Goal: Navigation & Orientation: Understand site structure

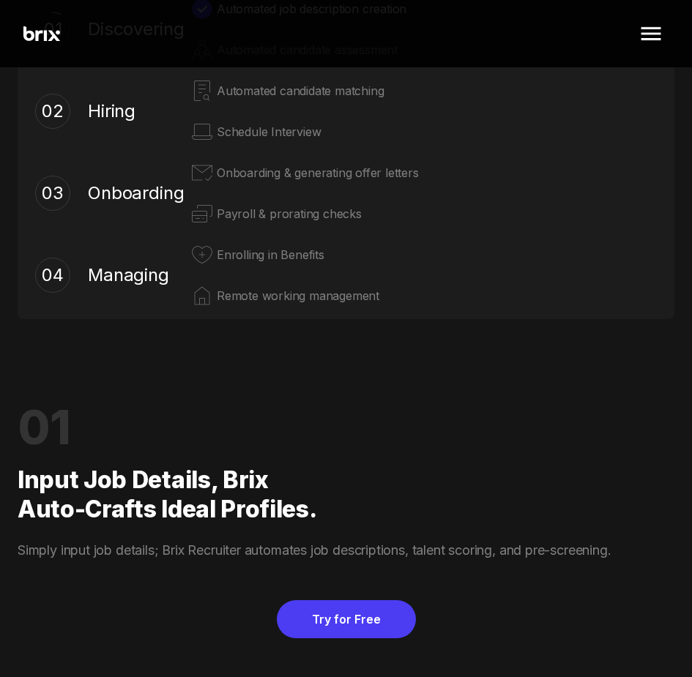
scroll to position [1055, 0]
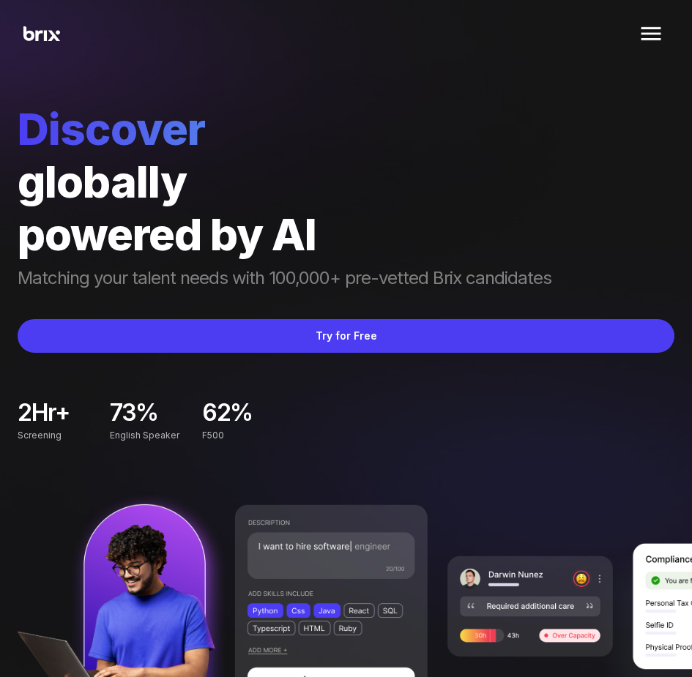
click at [649, 34] on img at bounding box center [651, 33] width 35 height 35
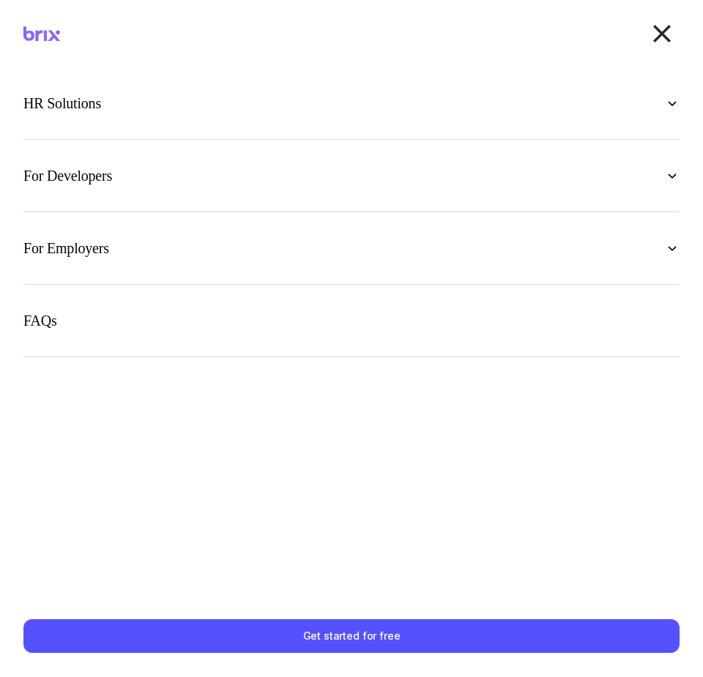
click at [310, 103] on div "HR Solutions" at bounding box center [351, 103] width 656 height 25
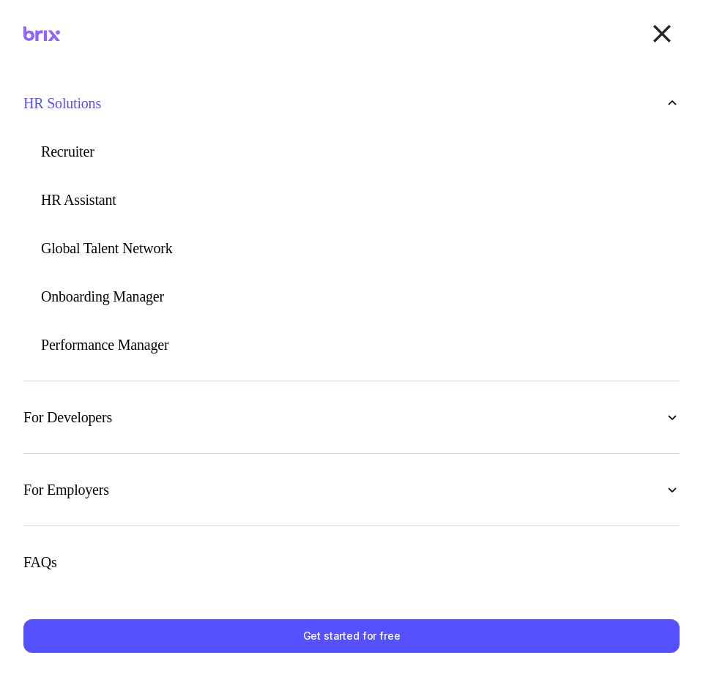
click at [310, 103] on div "HR Solutions" at bounding box center [351, 103] width 656 height 25
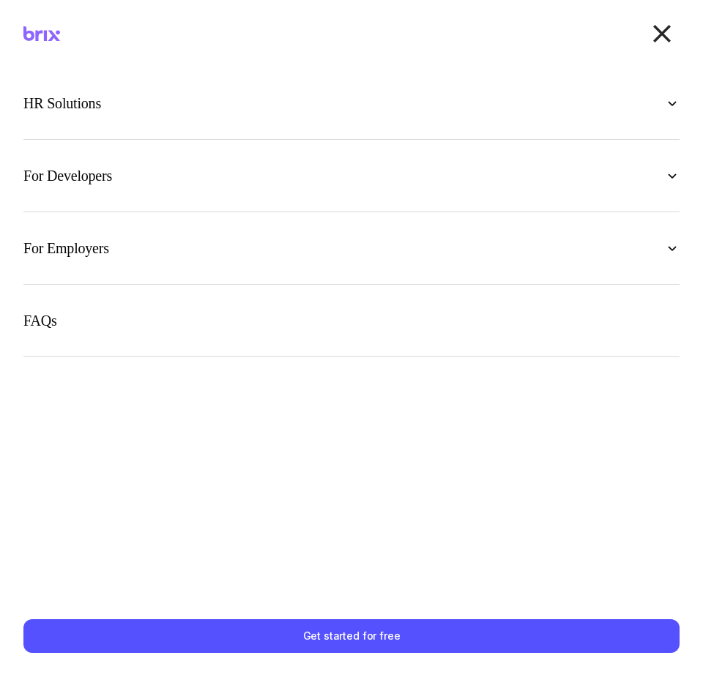
click at [256, 308] on section "FAQs" at bounding box center [351, 321] width 656 height 73
click at [189, 360] on div "HR Solutions Recruiter HR Assistant Global Talent Network Onboarding Manager Pe…" at bounding box center [351, 331] width 703 height 528
click at [82, 312] on div "FAQs" at bounding box center [351, 320] width 656 height 25
click at [150, 244] on div "For Employers" at bounding box center [351, 248] width 656 height 25
click at [163, 197] on section "For Developers Blogs for Developers Discord Community Job Board" at bounding box center [351, 176] width 656 height 73
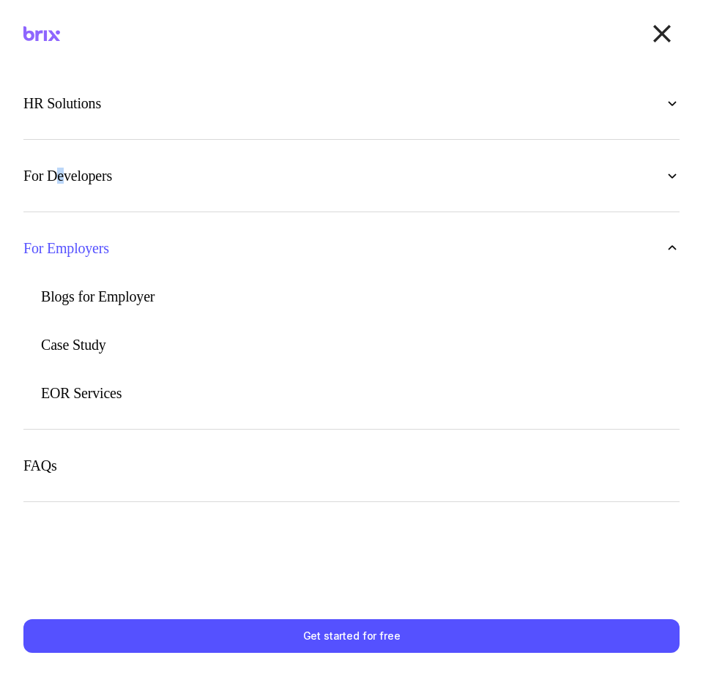
click at [60, 168] on p "For Developers" at bounding box center [67, 175] width 89 height 15
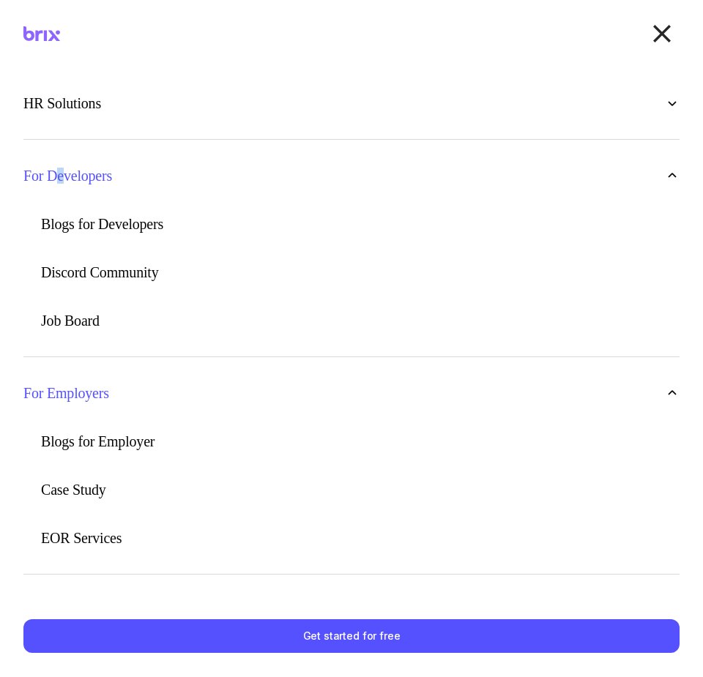
click at [656, 36] on img at bounding box center [662, 33] width 35 height 35
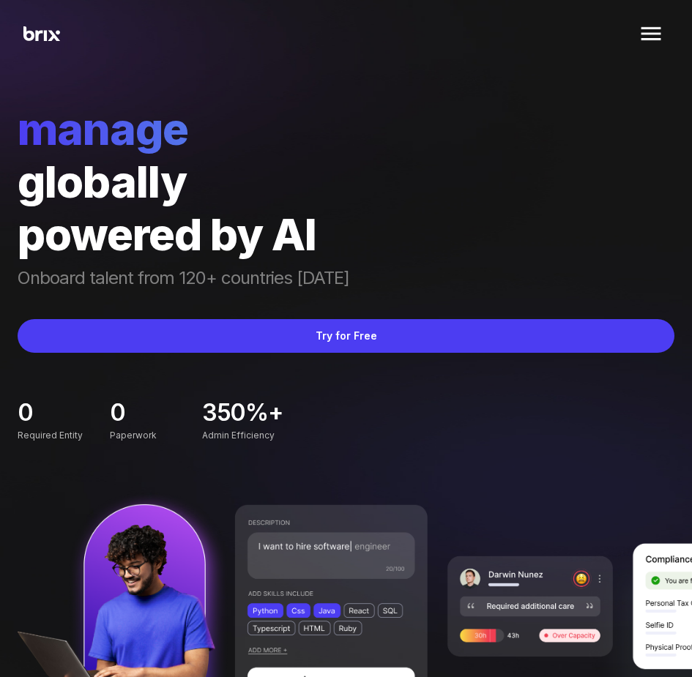
drag, startPoint x: 395, startPoint y: 190, endPoint x: 412, endPoint y: 199, distance: 19.0
